Goal: Information Seeking & Learning: Learn about a topic

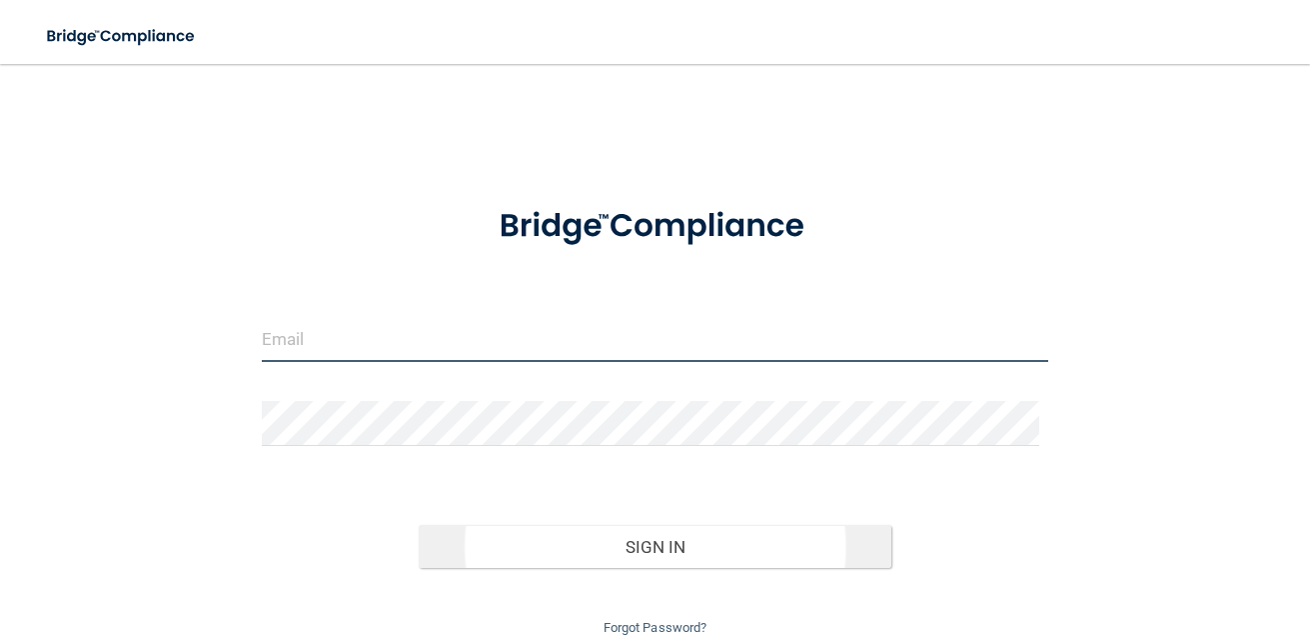
type input "[EMAIL_ADDRESS][DOMAIN_NAME]"
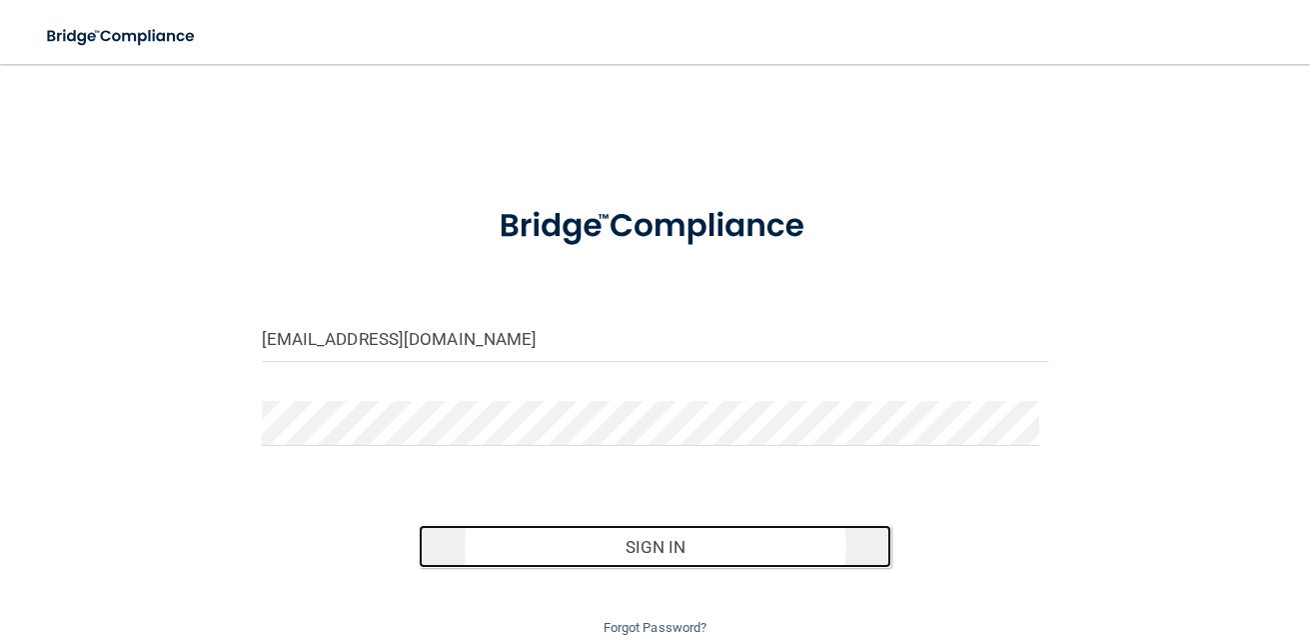
click at [652, 560] on button "Sign In" at bounding box center [655, 547] width 473 height 44
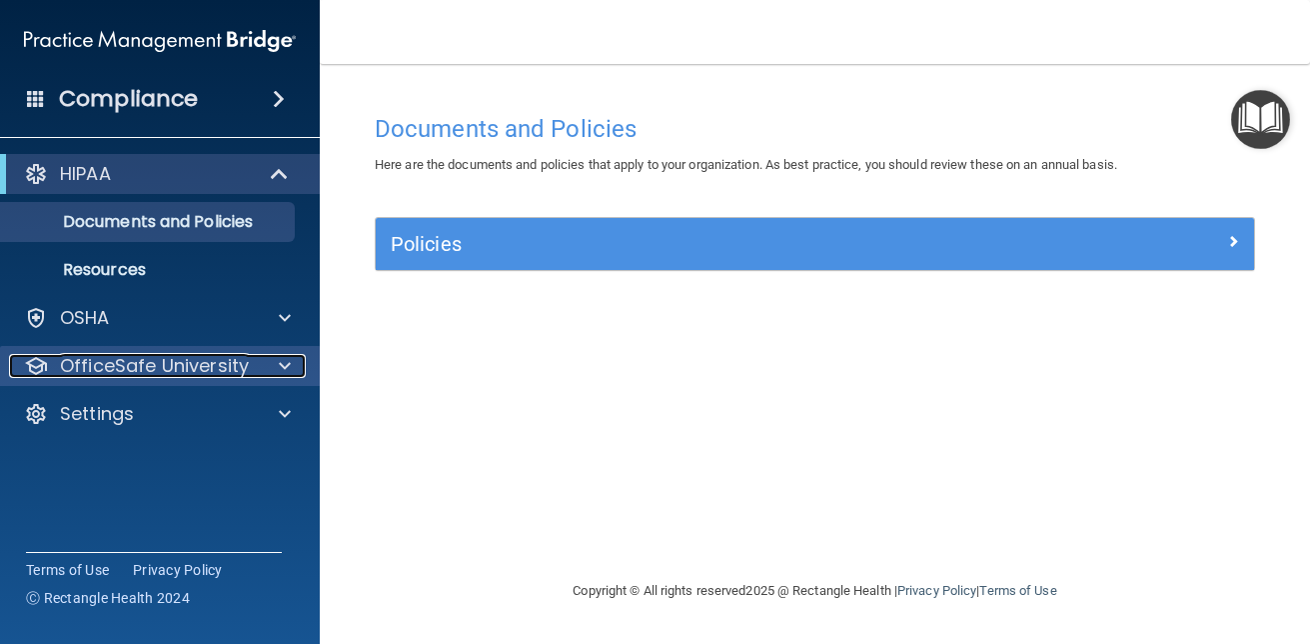
click at [195, 364] on p "OfficeSafe University" at bounding box center [154, 366] width 189 height 24
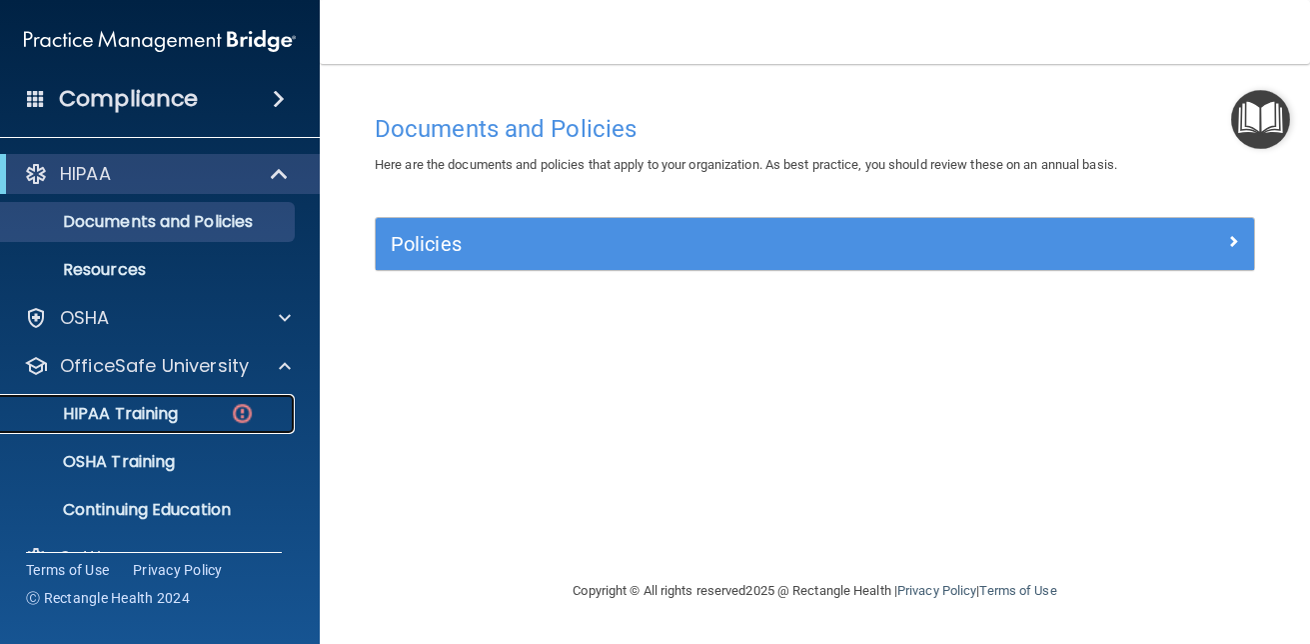
click at [198, 417] on div "HIPAA Training" at bounding box center [149, 414] width 273 height 20
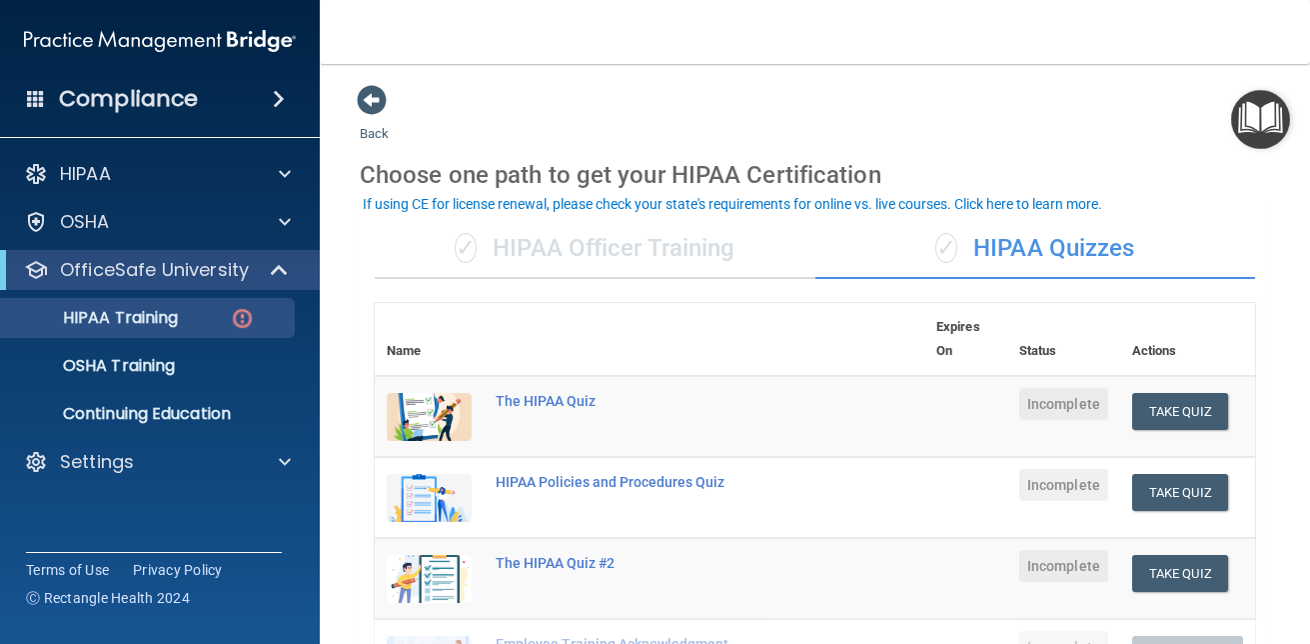
click at [617, 246] on div "✓ HIPAA Officer Training" at bounding box center [595, 249] width 441 height 60
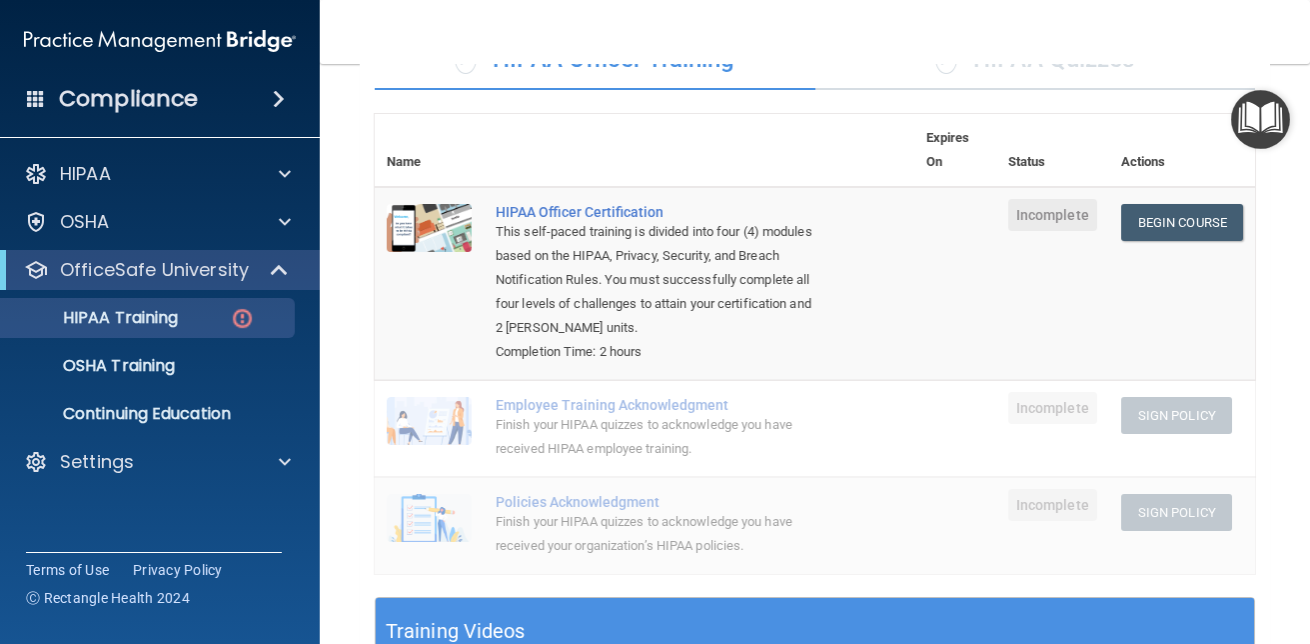
scroll to position [136, 0]
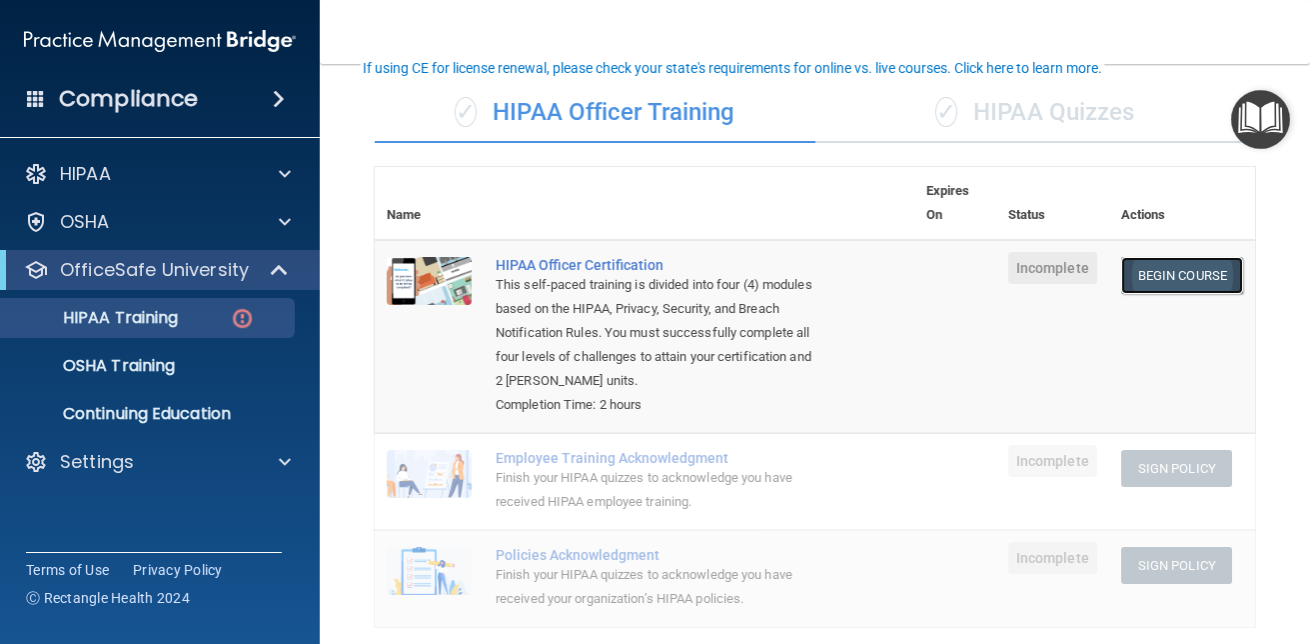
click at [1181, 279] on link "Begin Course" at bounding box center [1182, 275] width 122 height 37
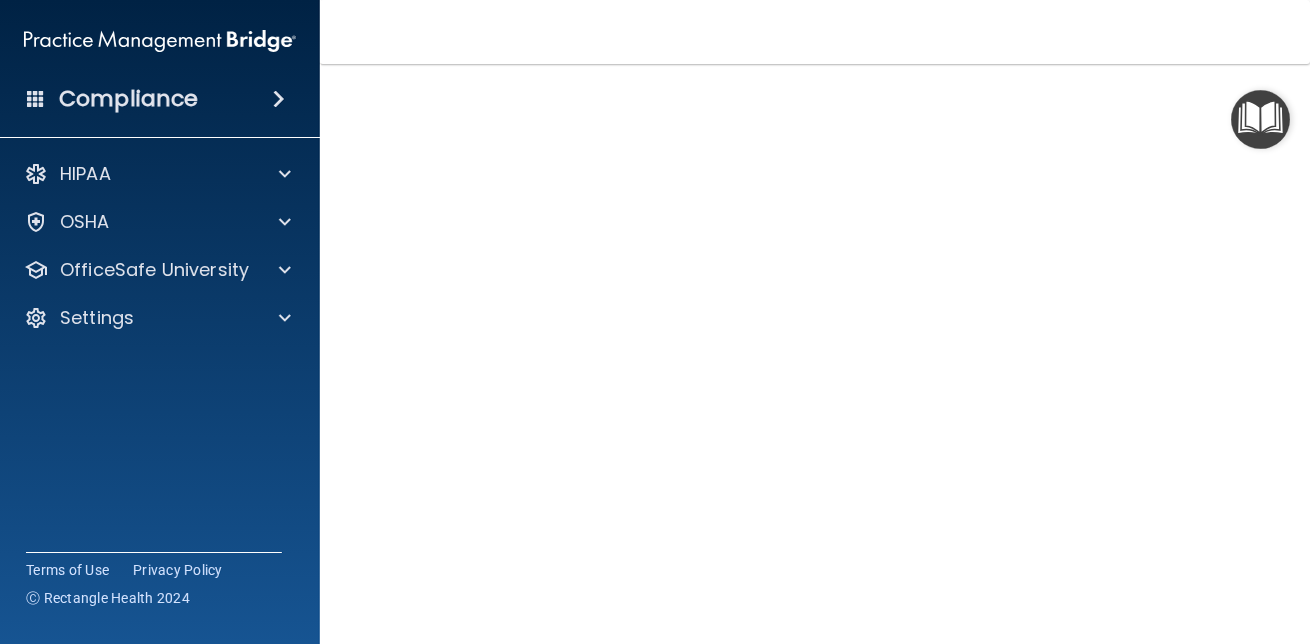
scroll to position [92, 0]
